Goal: Download file/media

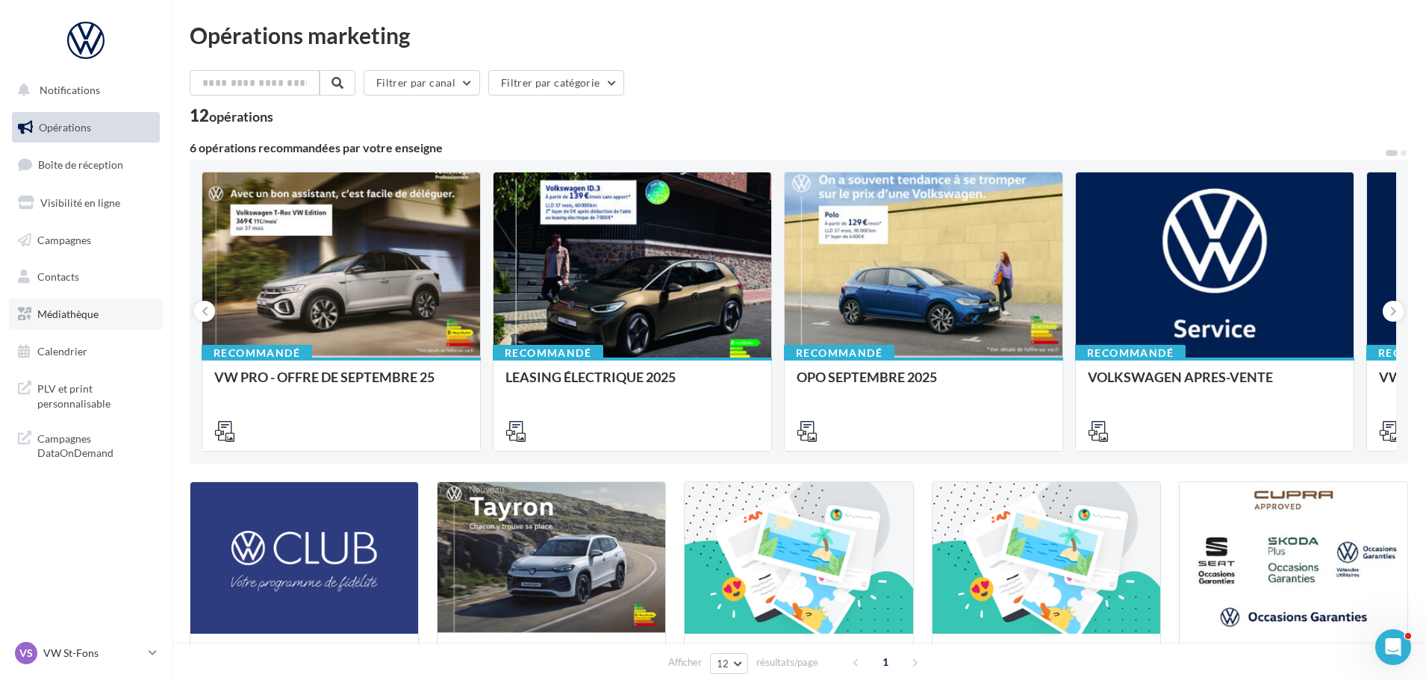
click at [49, 311] on span "Médiathèque" at bounding box center [67, 314] width 61 height 13
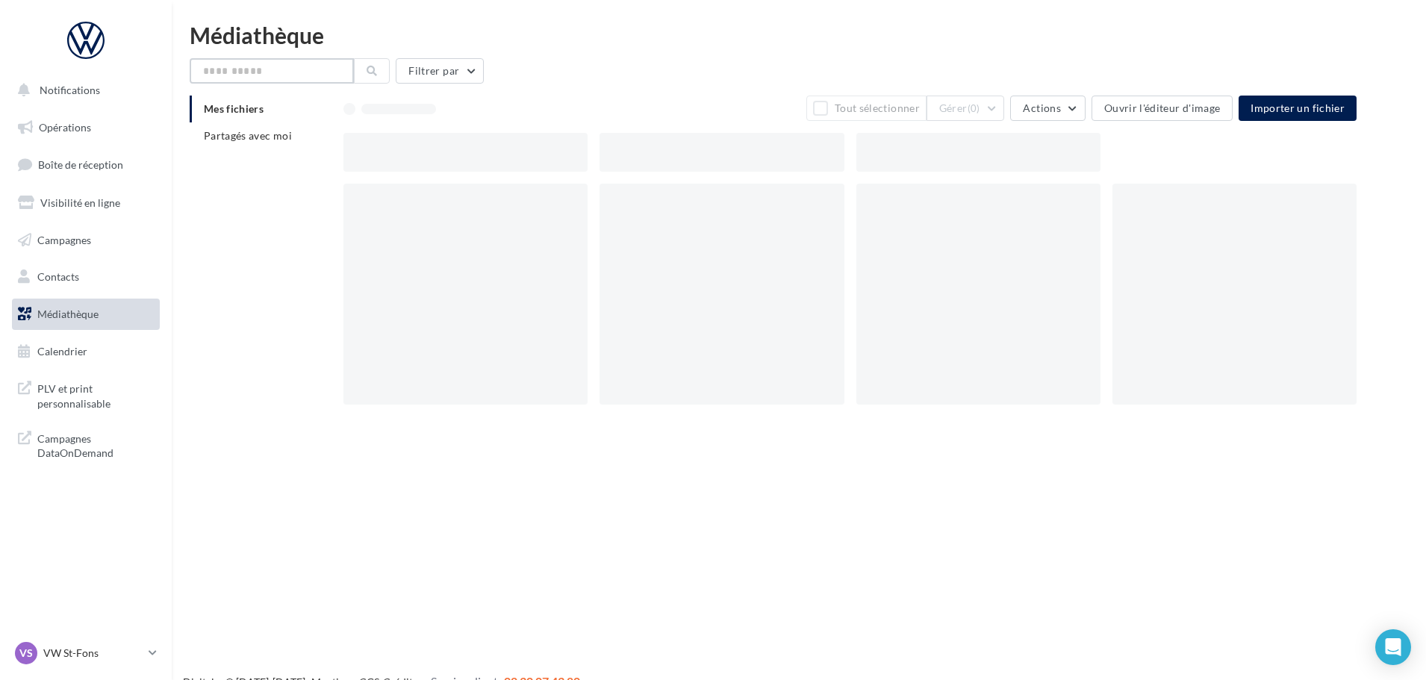
click at [252, 74] on input "text" at bounding box center [272, 70] width 164 height 25
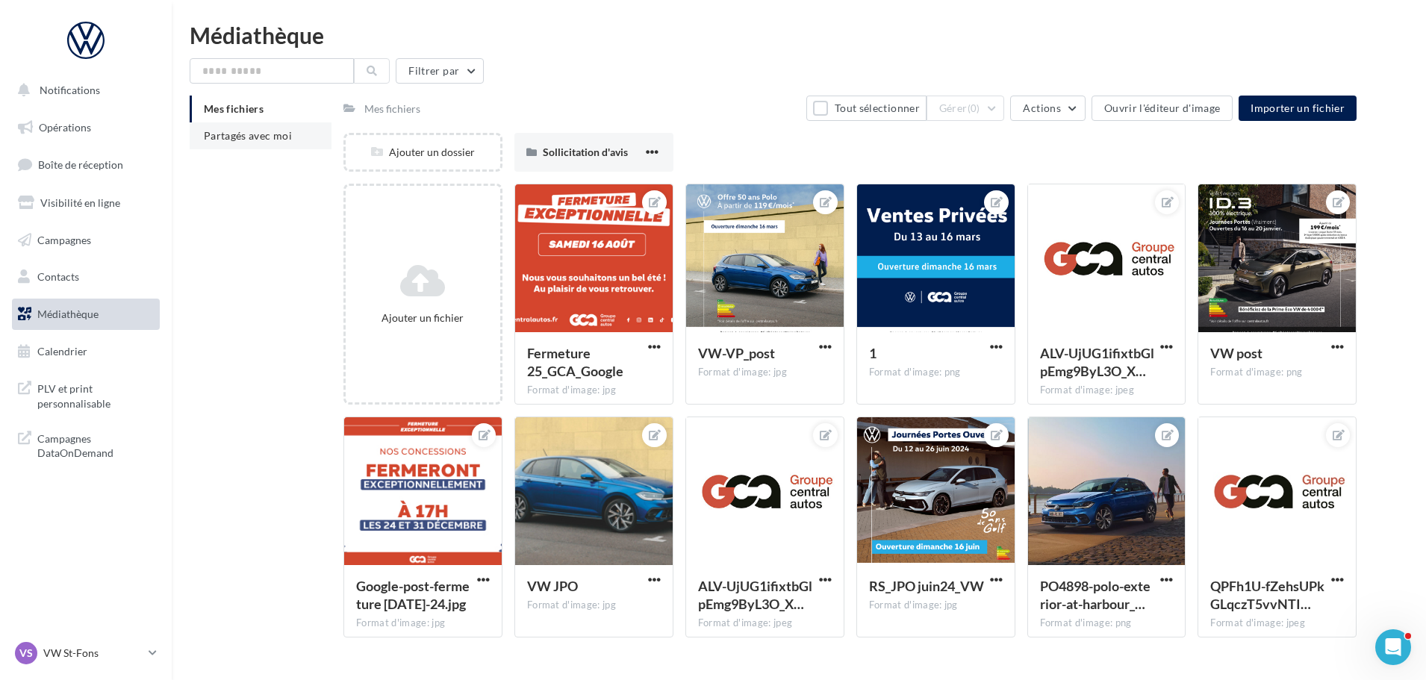
click at [208, 137] on span "Partagés avec moi" at bounding box center [248, 135] width 88 height 13
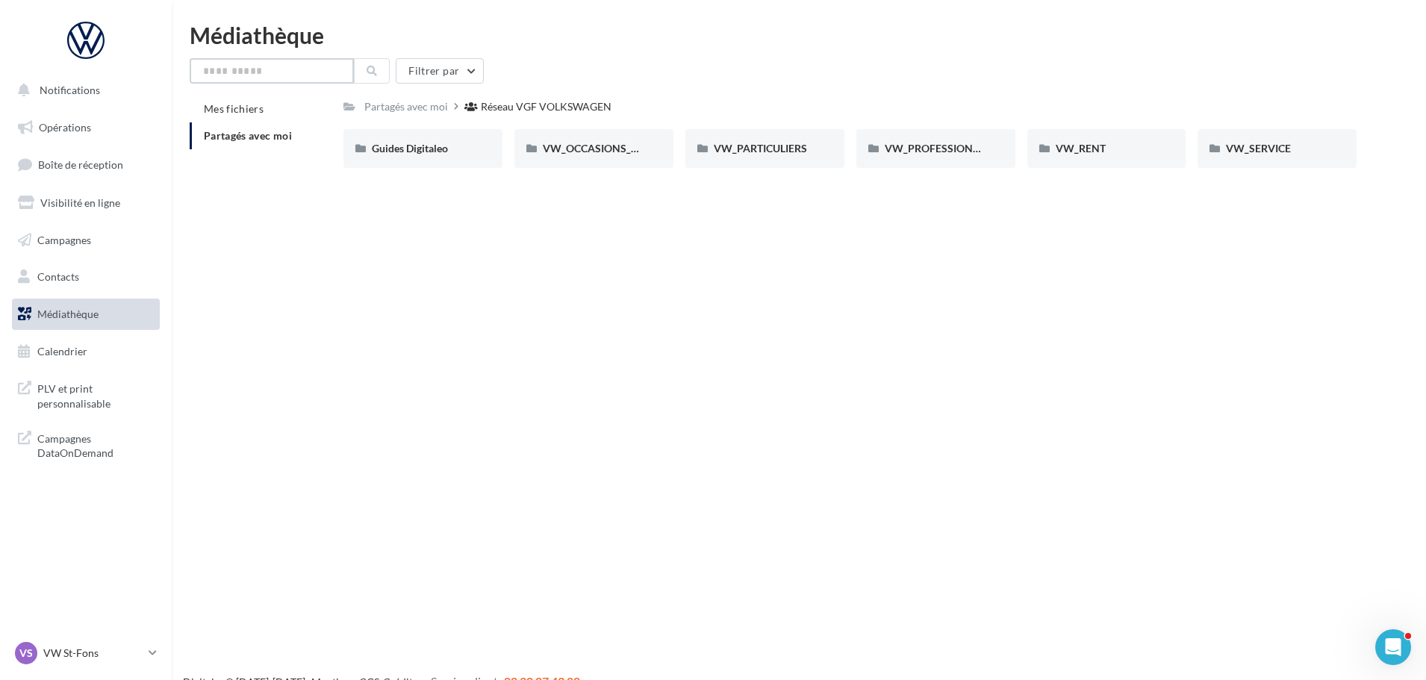
click at [217, 66] on input "text" at bounding box center [272, 70] width 164 height 25
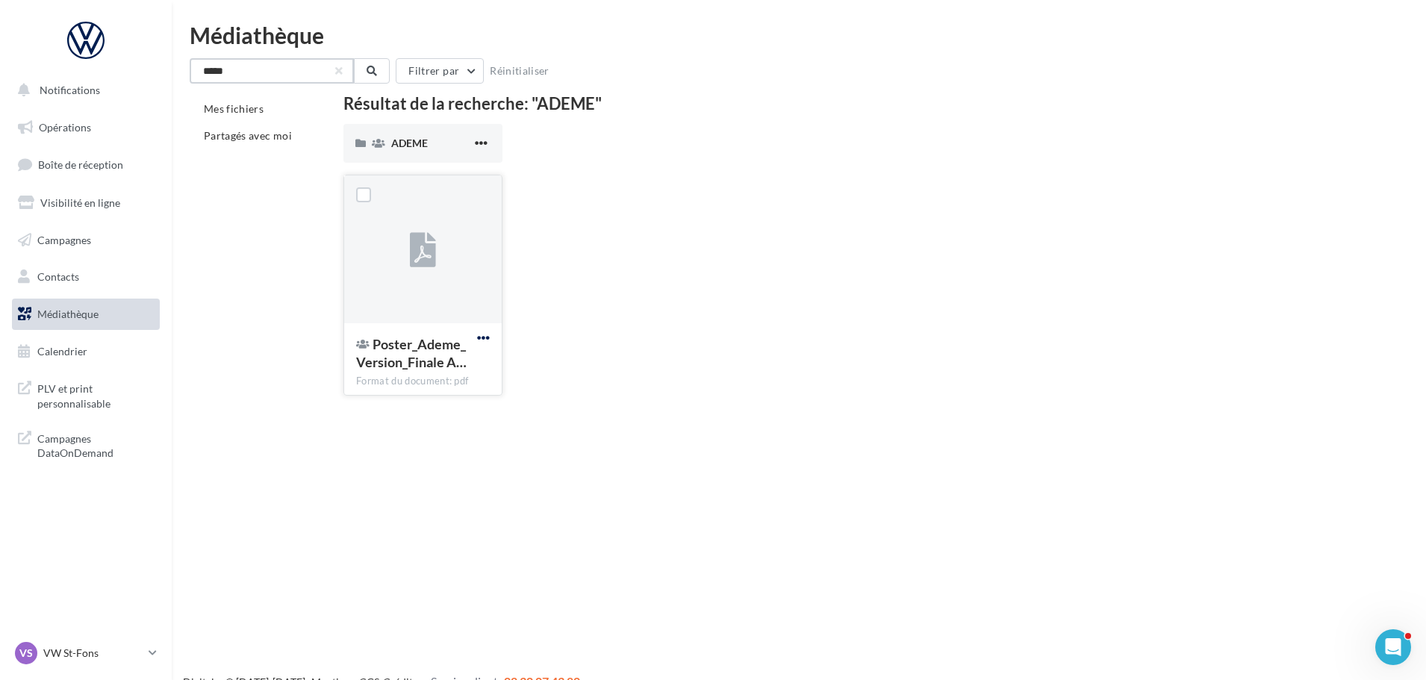
type input "*****"
click at [479, 340] on span "button" at bounding box center [483, 337] width 13 height 13
click at [451, 372] on button "Télécharger" at bounding box center [417, 368] width 149 height 39
click at [82, 648] on p "VW St-Fons" at bounding box center [92, 653] width 99 height 15
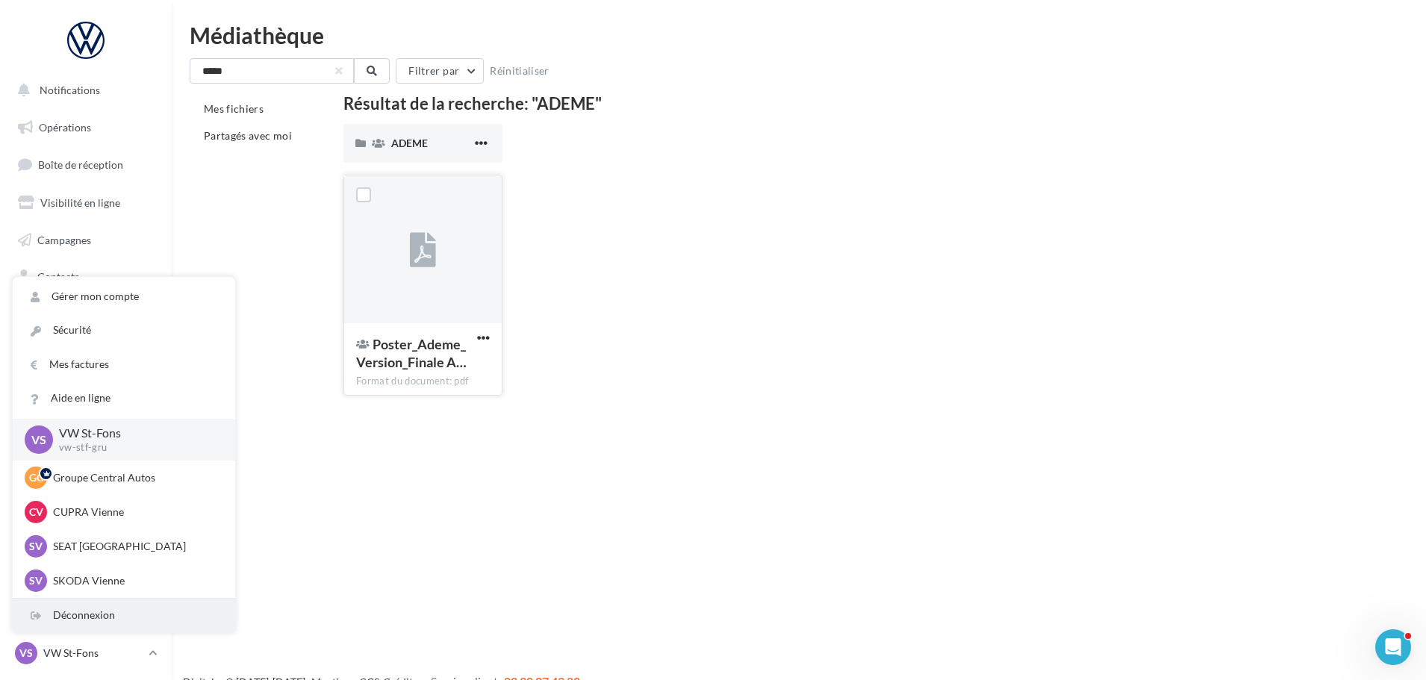
click at [85, 605] on div "Déconnexion" at bounding box center [124, 616] width 222 height 34
